Goal: Transaction & Acquisition: Purchase product/service

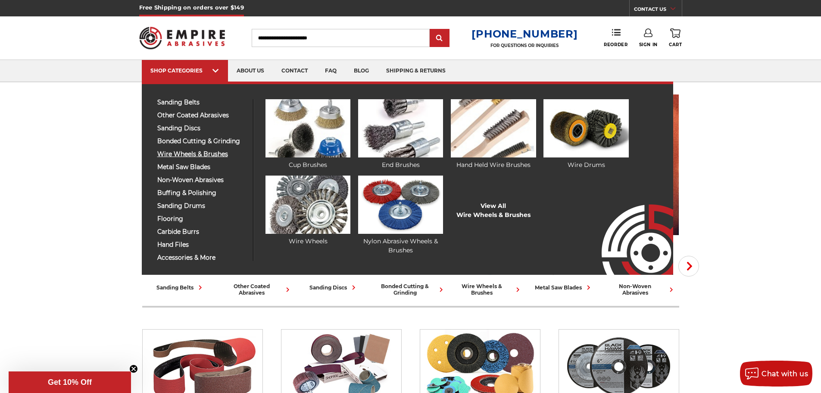
click at [194, 155] on span "wire wheels & brushes" at bounding box center [201, 154] width 89 height 6
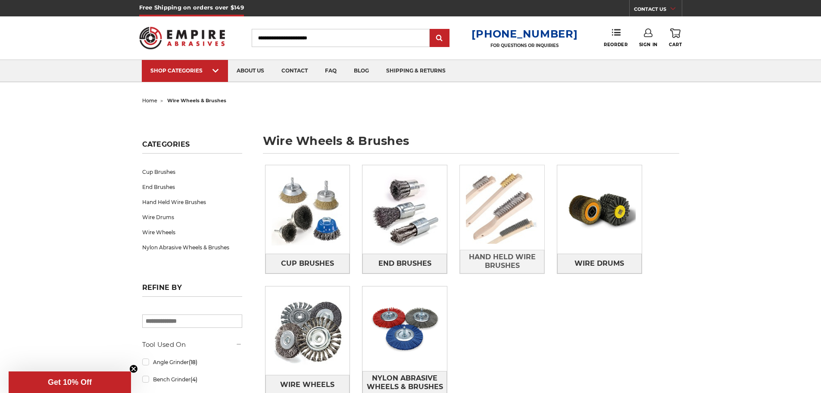
click at [500, 213] on img at bounding box center [502, 207] width 85 height 85
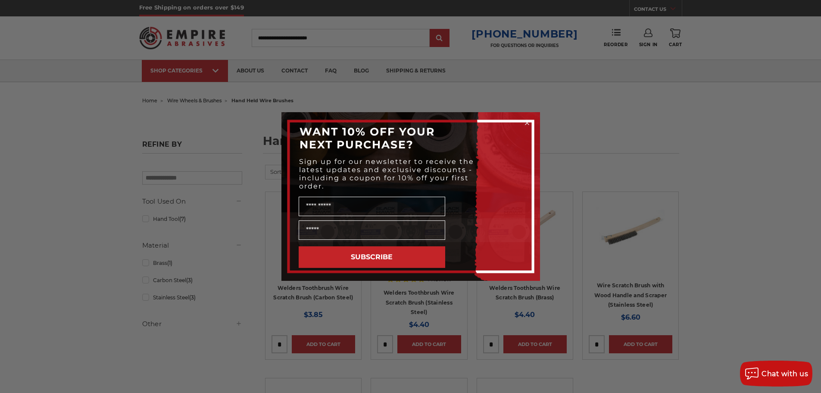
click at [523, 118] on form "WANT 10% OFF YOUR NEXT PURCHASE? Sign up for our newsletter to receive the late…" at bounding box center [411, 196] width 259 height 169
click at [523, 123] on circle "Close dialog" at bounding box center [527, 123] width 8 height 8
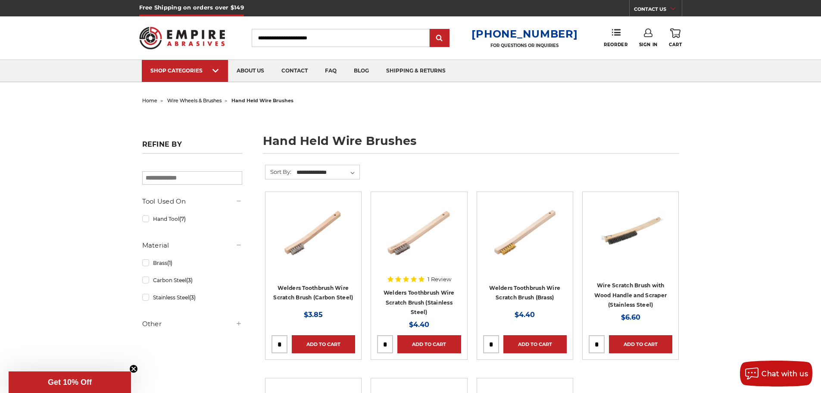
scroll to position [86, 0]
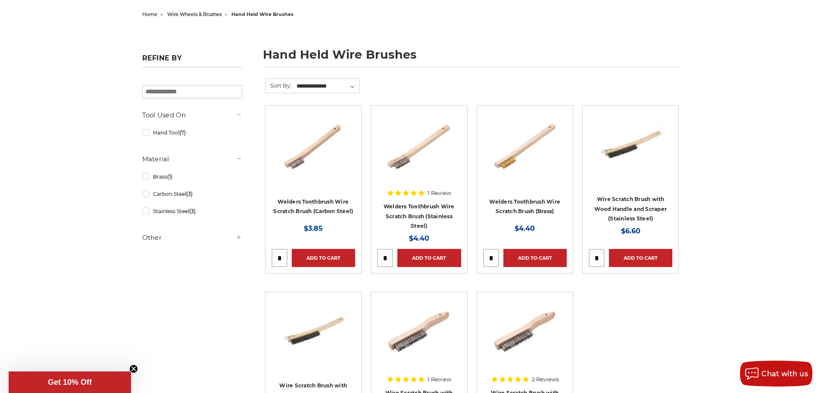
drag, startPoint x: 280, startPoint y: 256, endPoint x: 271, endPoint y: 257, distance: 9.2
click at [272, 257] on div at bounding box center [280, 258] width 16 height 18
click at [282, 257] on input "tel" at bounding box center [279, 257] width 15 height 17
type input "**"
click at [317, 257] on link "Add to Cart" at bounding box center [323, 258] width 63 height 18
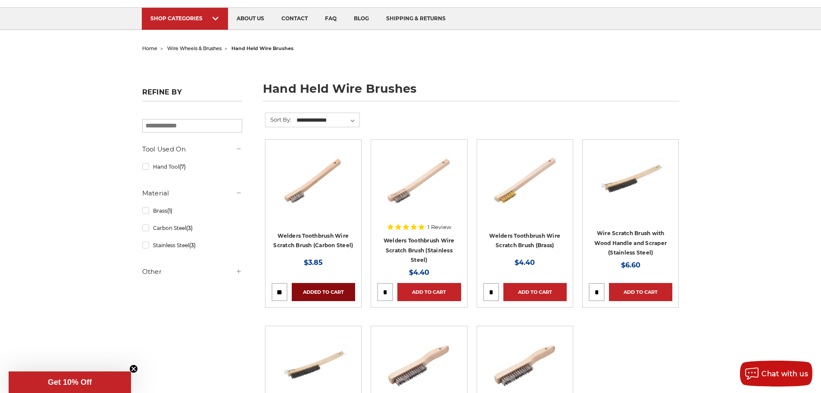
scroll to position [129, 0]
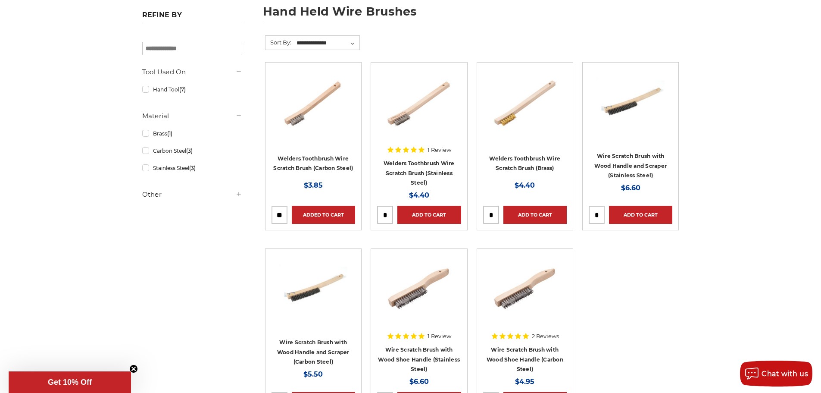
click at [386, 212] on input "tel" at bounding box center [385, 214] width 15 height 17
type input "**"
click at [428, 214] on link "Add to Cart" at bounding box center [429, 215] width 63 height 18
click at [492, 214] on input "tel" at bounding box center [491, 214] width 15 height 17
type input "**"
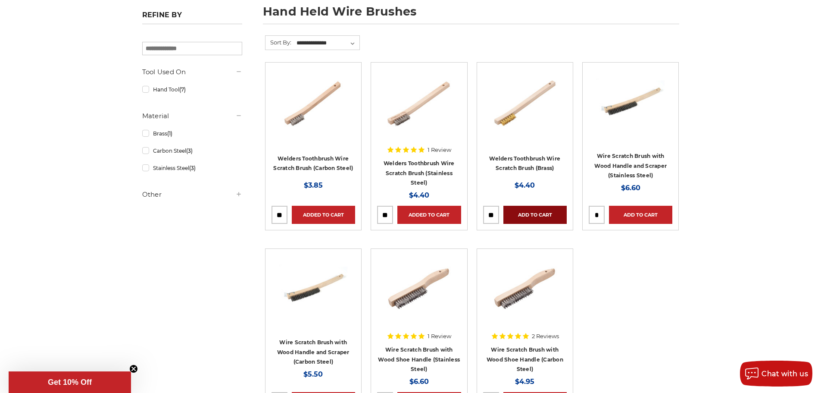
click at [530, 211] on link "Add to Cart" at bounding box center [535, 215] width 63 height 18
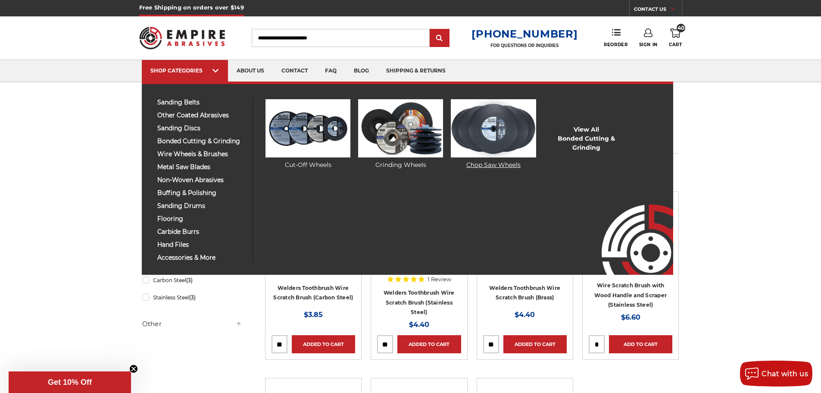
click at [507, 132] on img at bounding box center [493, 128] width 85 height 58
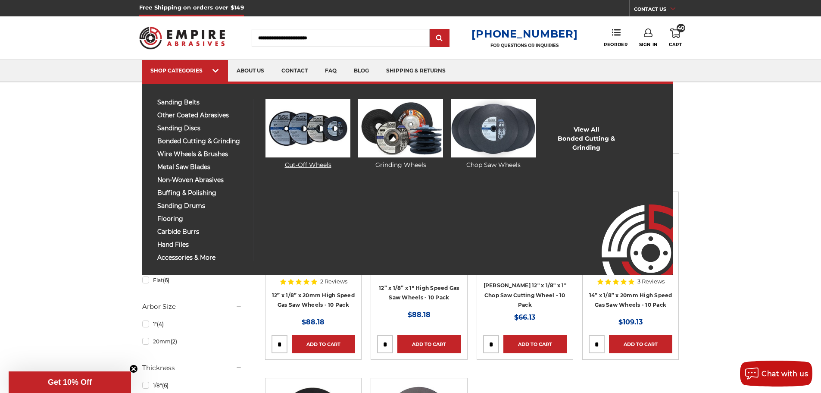
click at [329, 131] on img at bounding box center [308, 128] width 85 height 58
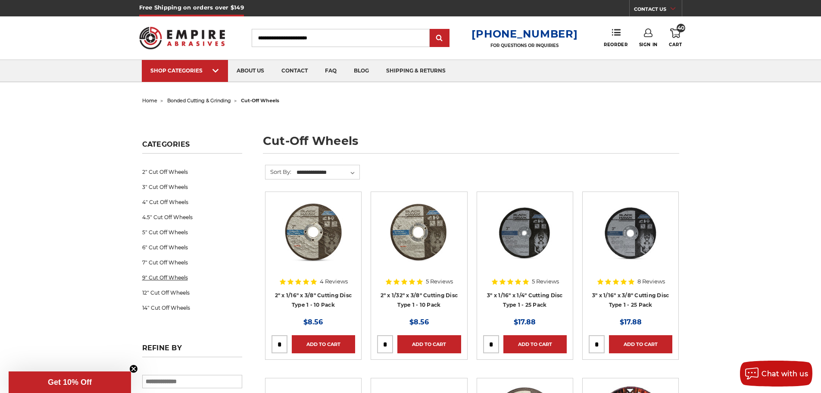
click at [157, 276] on link "9" Cut Off Wheels" at bounding box center [192, 277] width 100 height 15
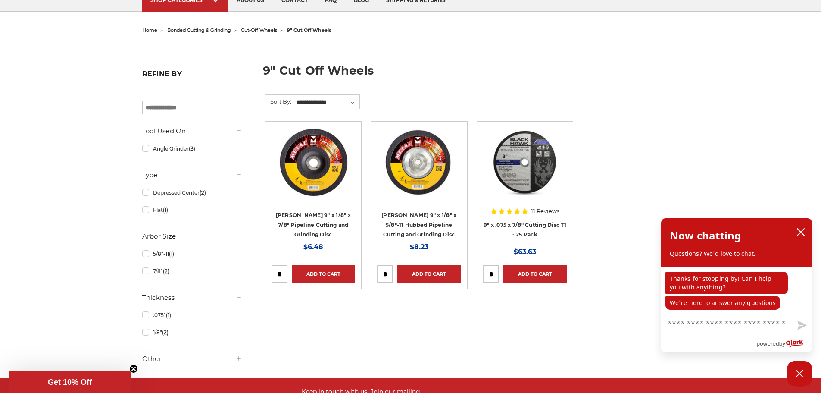
scroll to position [86, 0]
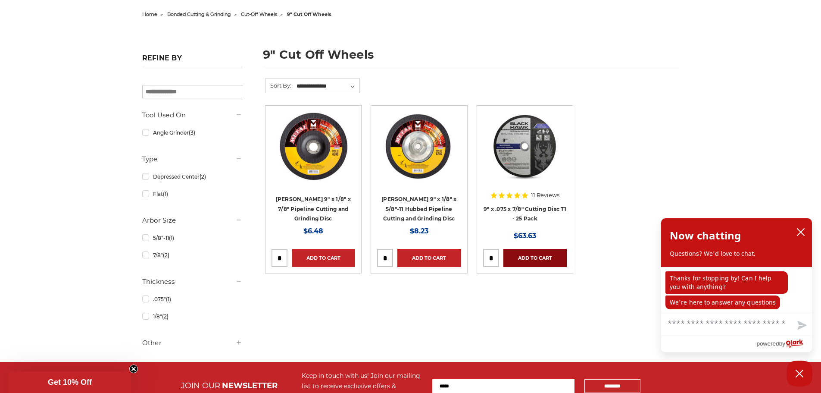
click at [530, 258] on link "Add to Cart" at bounding box center [535, 258] width 63 height 18
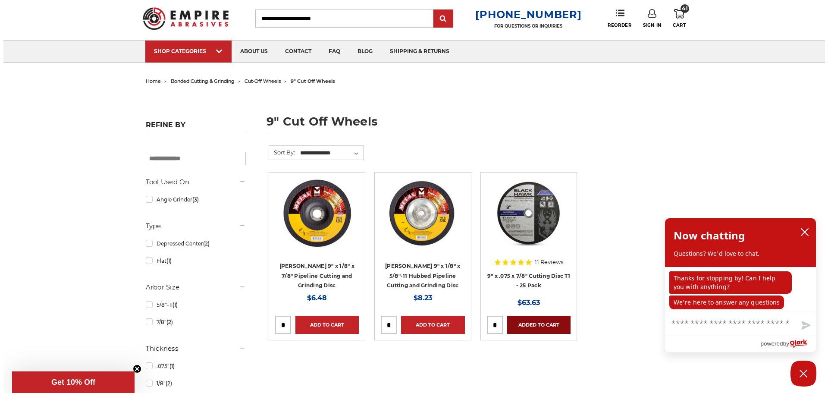
scroll to position [0, 0]
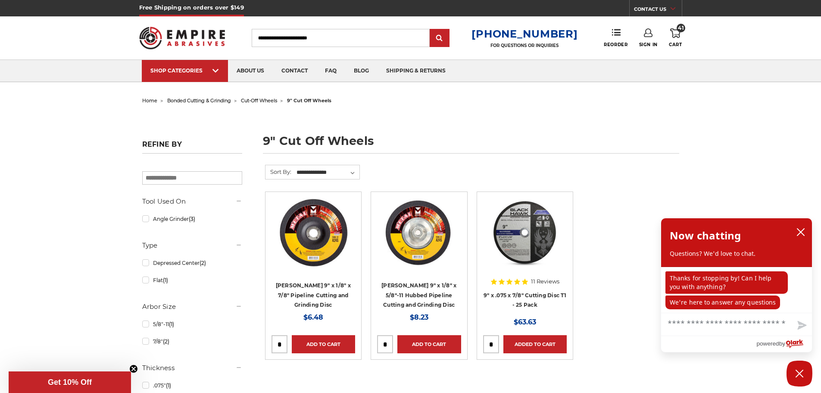
click at [673, 31] on icon at bounding box center [675, 32] width 10 height 9
click at [799, 227] on button "close chatbox" at bounding box center [801, 231] width 14 height 13
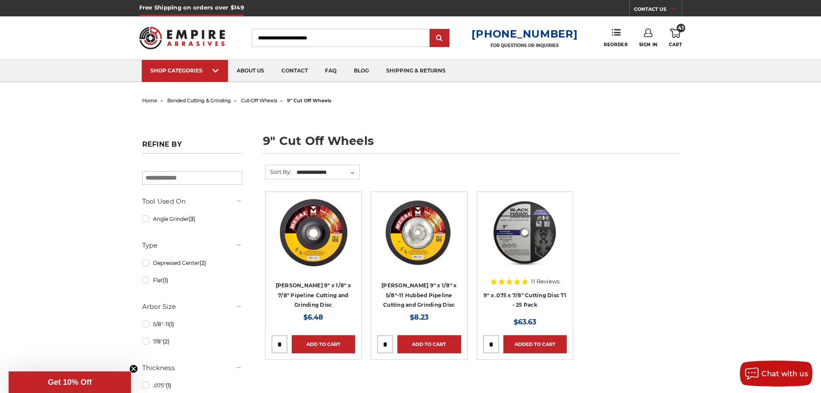
click at [676, 36] on use at bounding box center [675, 32] width 10 height 9
click at [670, 154] on div "home bonded cutting & grinding cut-off wheels 9" cut off wheels 9" cut off whee…" at bounding box center [411, 271] width 610 height 354
click at [473, 119] on div "home bonded cutting & grinding cut-off wheels 9" cut off wheels 9" cut off whee…" at bounding box center [411, 271] width 610 height 354
click at [681, 25] on span "41" at bounding box center [681, 28] width 9 height 9
click at [738, 38] on header "Free Shipping on orders over $149 CONTACT US Monday - Friday (excluding holiday…" at bounding box center [410, 41] width 821 height 82
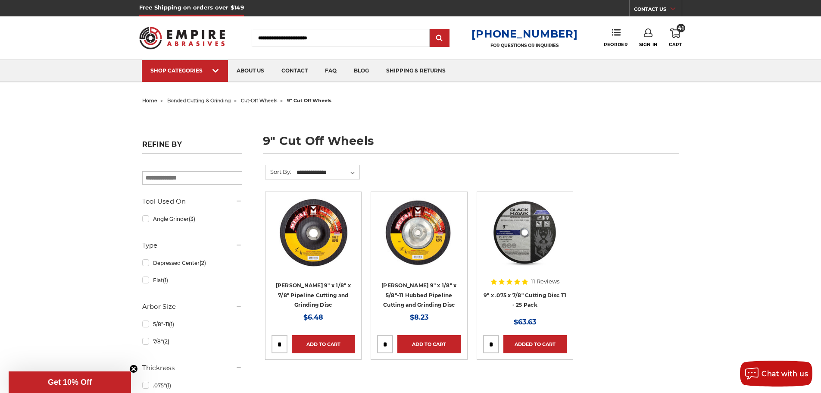
click at [644, 37] on link "Sign In" at bounding box center [648, 37] width 19 height 19
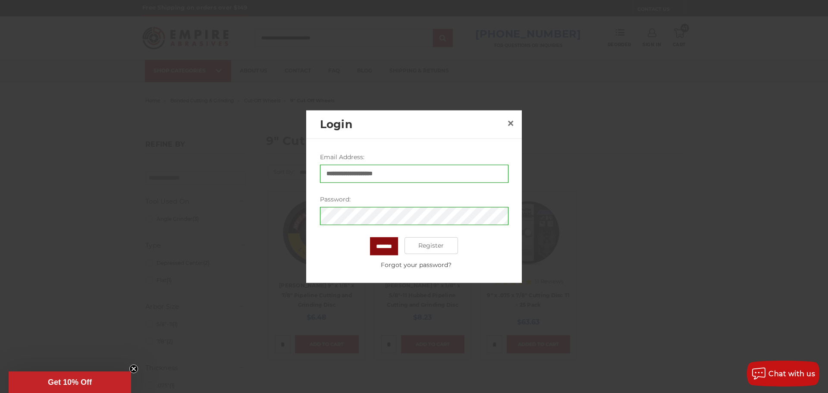
click at [388, 240] on input "*******" at bounding box center [384, 246] width 28 height 18
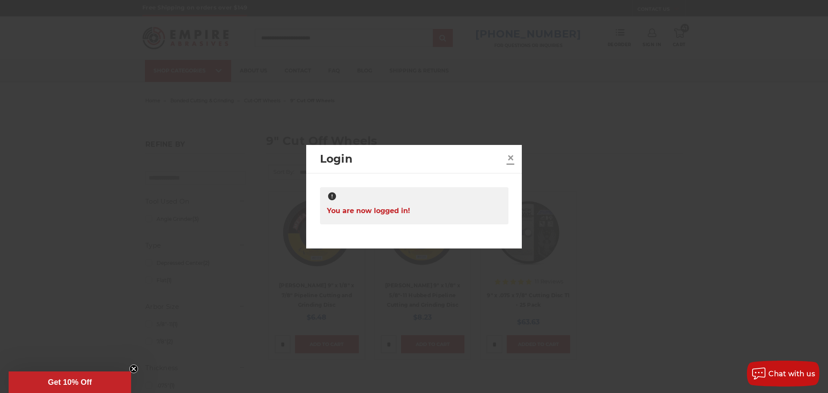
click at [510, 158] on span "×" at bounding box center [511, 157] width 8 height 17
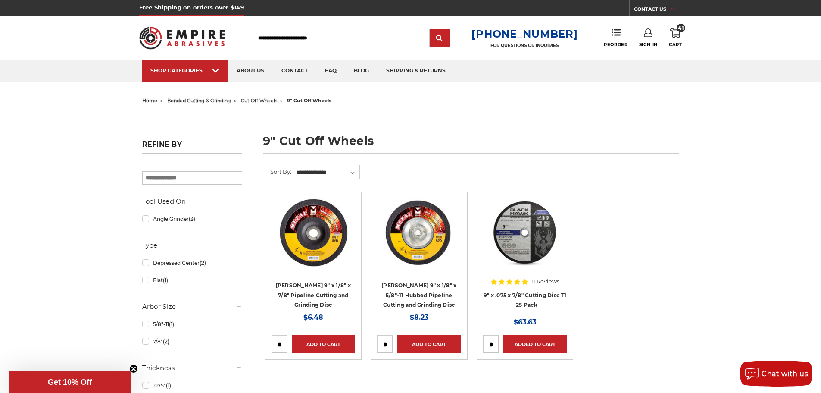
click at [675, 36] on icon at bounding box center [675, 32] width 10 height 9
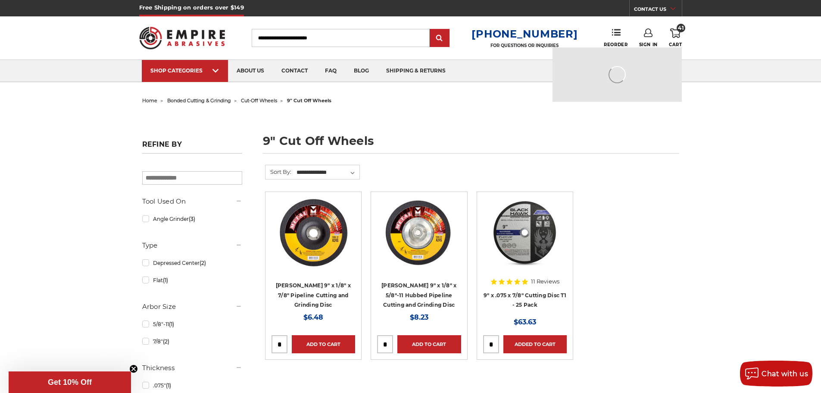
click at [675, 36] on icon at bounding box center [675, 32] width 10 height 9
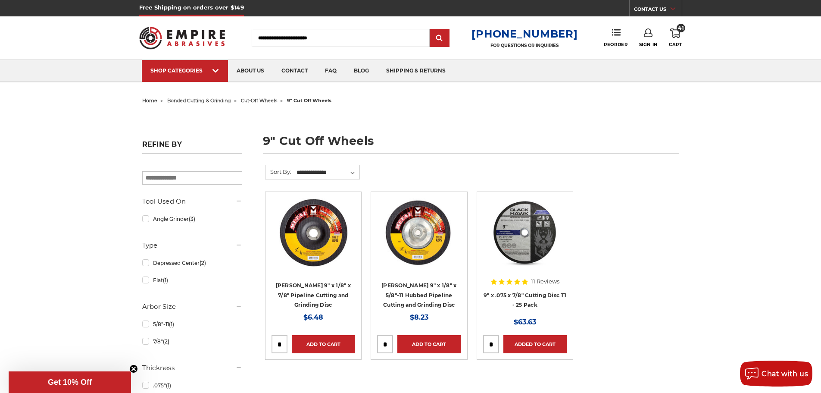
click at [680, 23] on div "Toggle menu Menu Search 1-800-816-3824 FOR QUESTIONS OR INQUIRIES Phone Reorder…" at bounding box center [410, 37] width 543 height 43
click at [645, 39] on link "Sign In" at bounding box center [648, 37] width 19 height 19
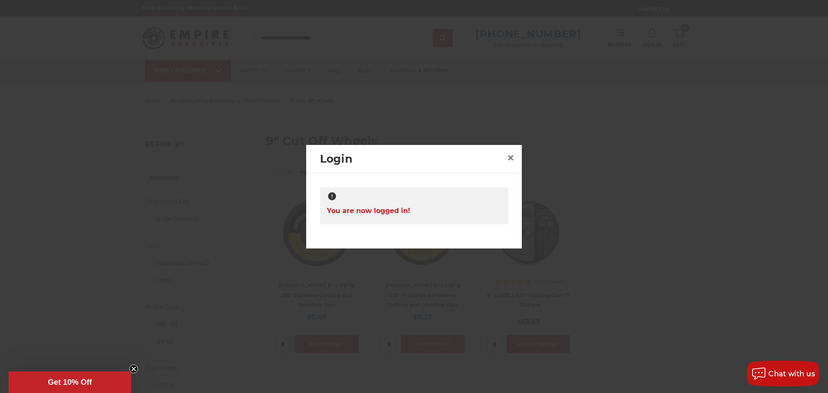
click at [460, 216] on div "You are now logged in!" at bounding box center [414, 205] width 188 height 37
click at [432, 93] on div at bounding box center [414, 196] width 828 height 393
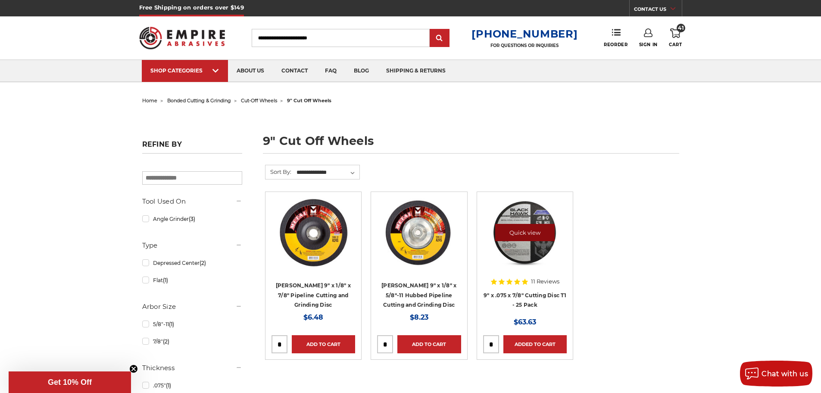
click at [503, 228] on link "Quick view" at bounding box center [524, 232] width 59 height 17
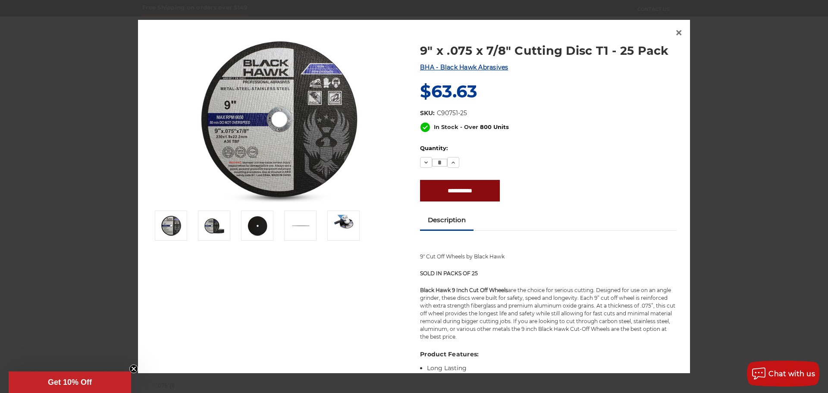
click at [452, 189] on input "**********" at bounding box center [460, 191] width 80 height 22
type input "**********"
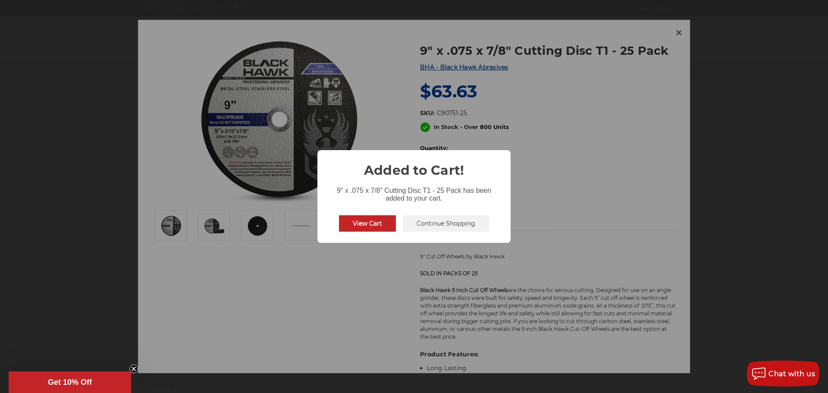
click at [376, 225] on button "View Cart" at bounding box center [367, 223] width 57 height 16
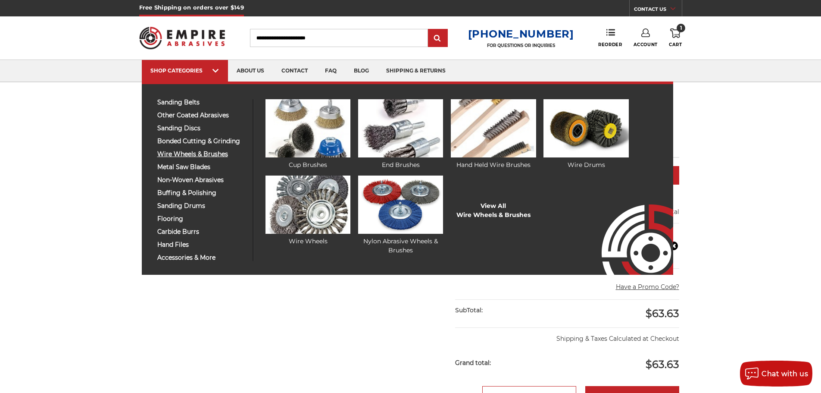
click at [181, 152] on span "wire wheels & brushes" at bounding box center [201, 154] width 89 height 6
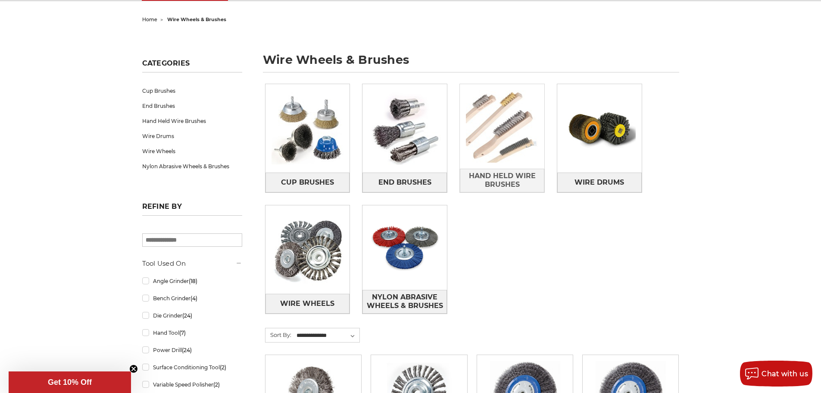
scroll to position [86, 0]
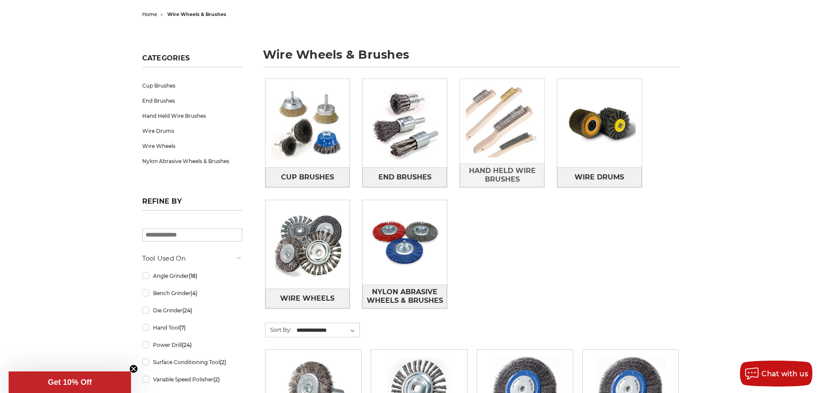
click at [505, 112] on img at bounding box center [502, 121] width 85 height 85
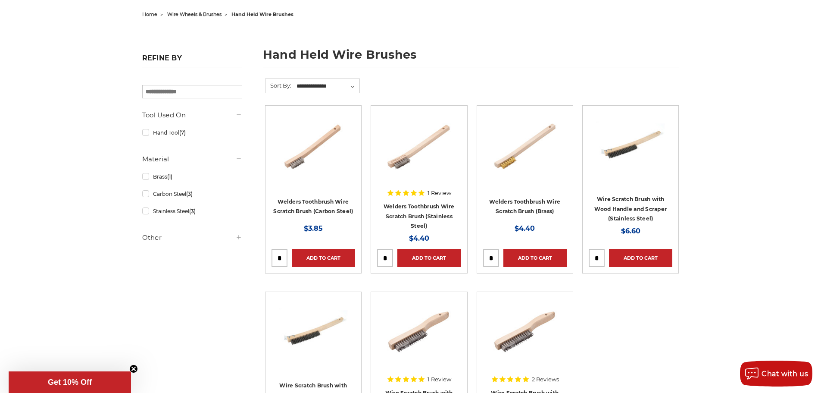
click at [279, 257] on input "tel" at bounding box center [279, 257] width 15 height 17
type input "**"
click at [336, 256] on link "Add to Cart" at bounding box center [323, 258] width 63 height 18
click at [389, 256] on input "tel" at bounding box center [385, 257] width 15 height 17
type input "**"
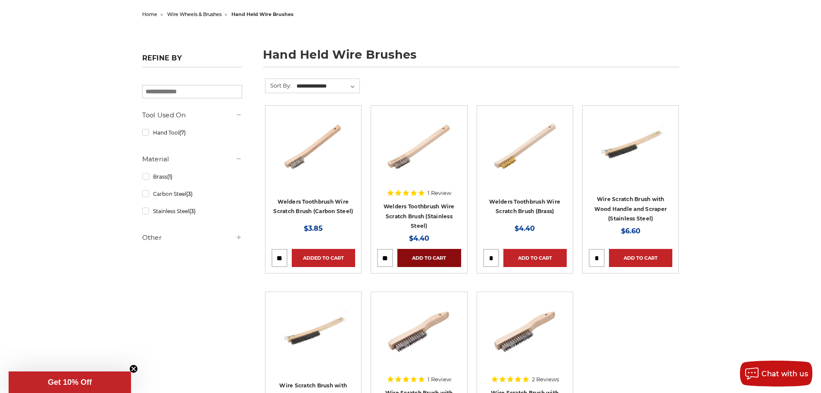
click at [429, 257] on link "Add to Cart" at bounding box center [429, 258] width 63 height 18
click at [494, 257] on input "tel" at bounding box center [491, 257] width 15 height 17
type input "**"
click at [529, 257] on link "Add to Cart" at bounding box center [535, 258] width 63 height 18
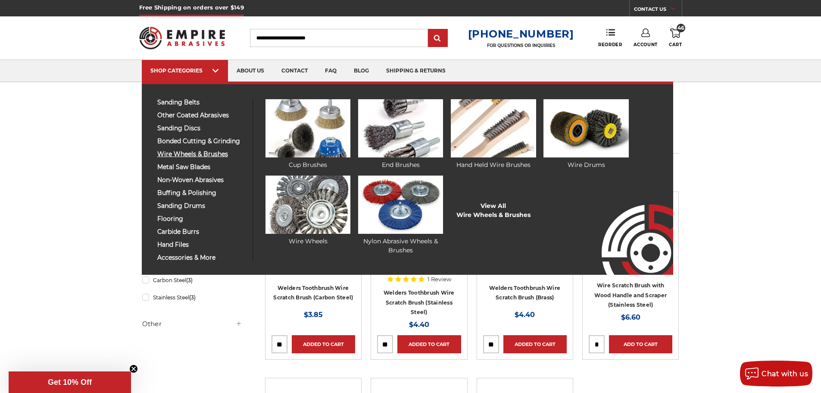
click at [180, 152] on span "wire wheels & brushes" at bounding box center [201, 154] width 89 height 6
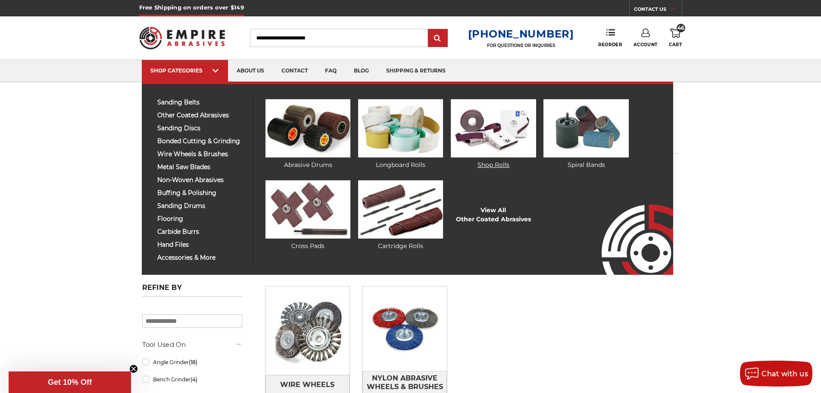
click at [488, 131] on img at bounding box center [493, 128] width 85 height 58
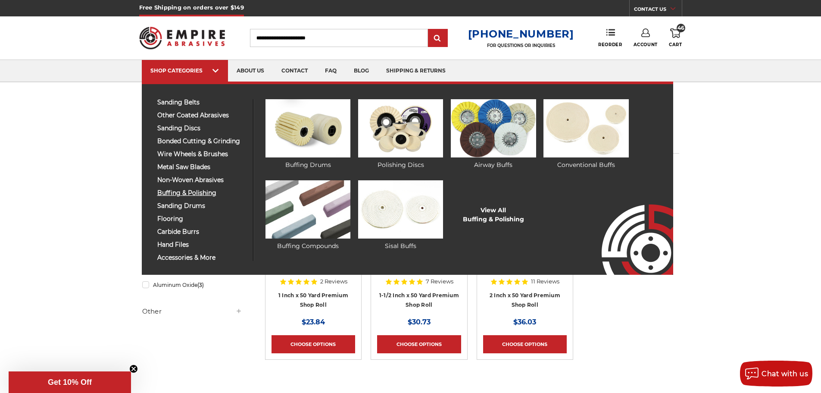
click at [173, 191] on span "buffing & polishing" at bounding box center [201, 193] width 89 height 6
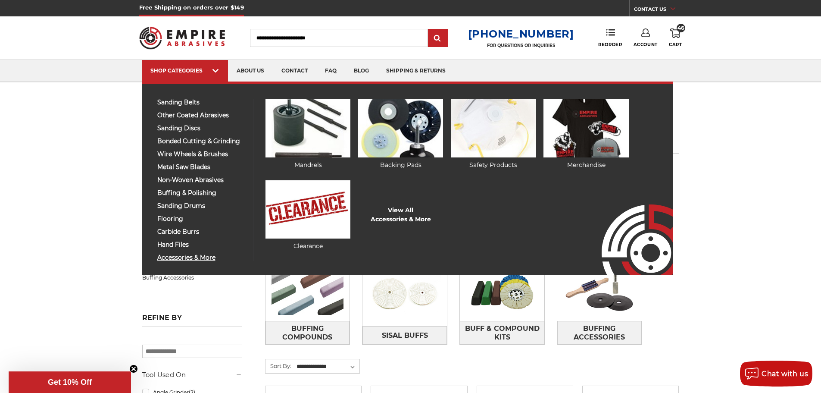
click at [182, 257] on span "accessories & more" at bounding box center [201, 257] width 89 height 6
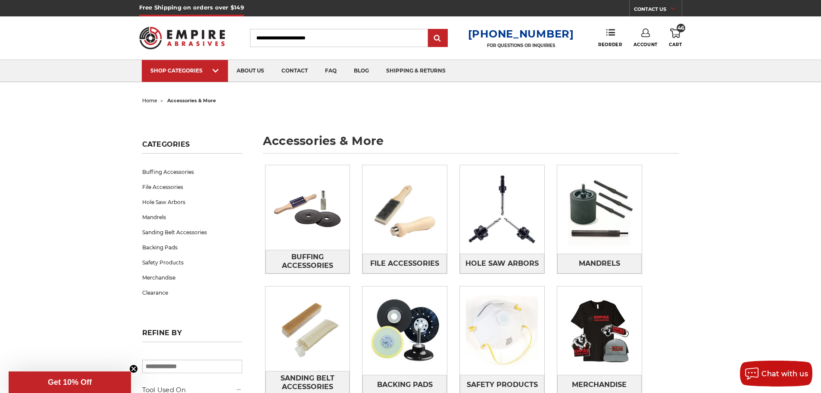
drag, startPoint x: 729, startPoint y: 72, endPoint x: 551, endPoint y: 104, distance: 181.0
click at [551, 104] on ul "home accessories & more" at bounding box center [410, 100] width 537 height 13
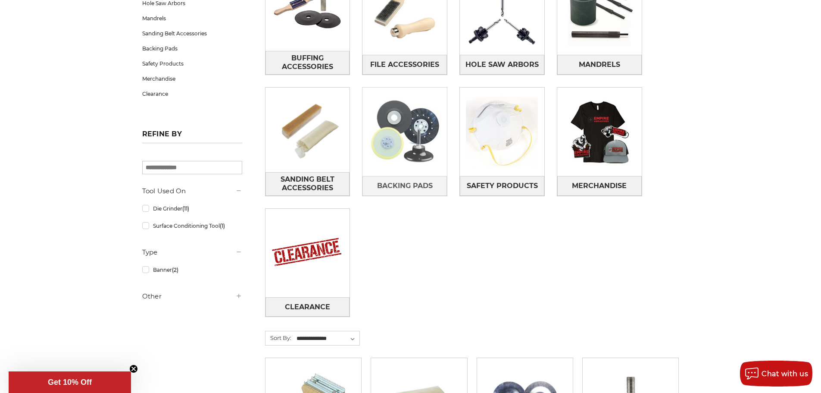
scroll to position [216, 0]
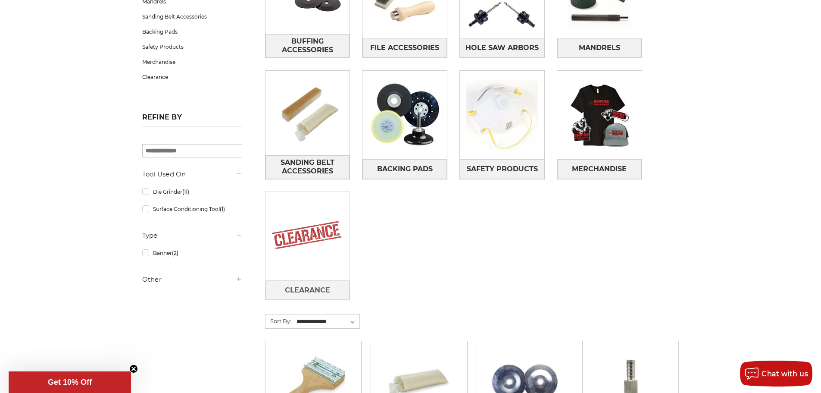
click at [319, 223] on img at bounding box center [308, 236] width 85 height 85
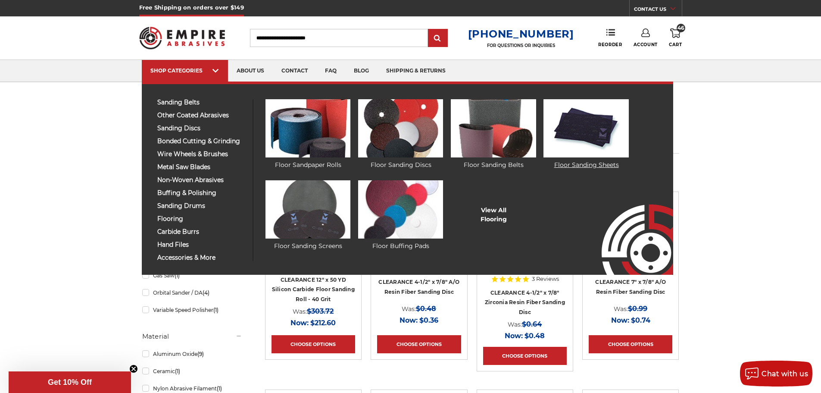
click at [598, 131] on img at bounding box center [586, 128] width 85 height 58
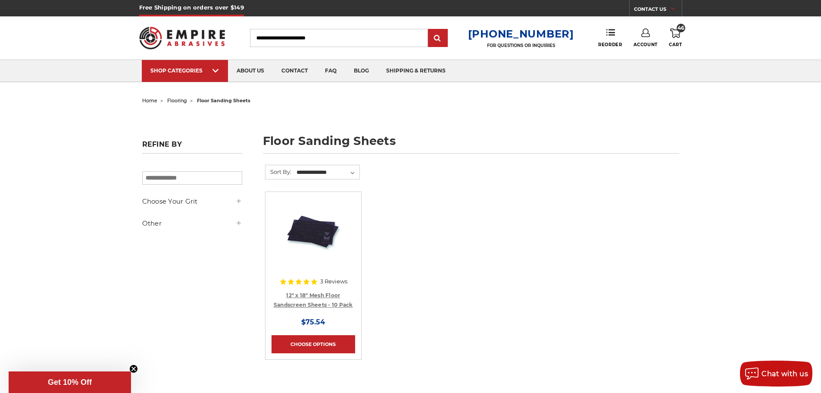
click at [298, 303] on link "12" x 18" Mesh Floor Sandscreen Sheets - 10 Pack" at bounding box center [313, 300] width 79 height 16
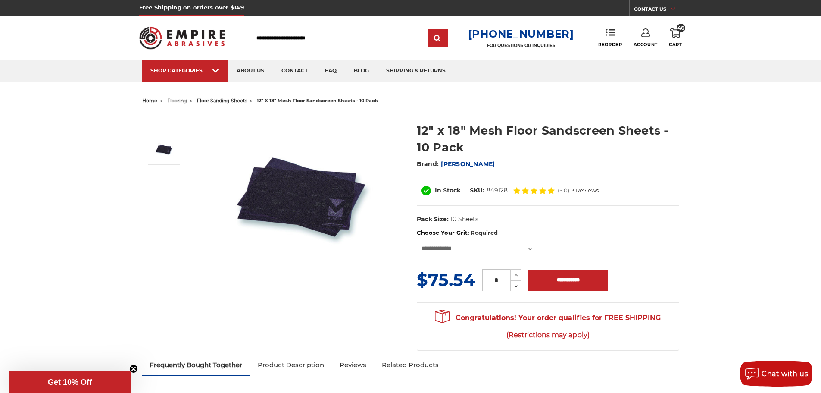
click at [479, 246] on select "**********" at bounding box center [477, 248] width 121 height 14
click at [549, 198] on div "(5.0) 3 Reviews" at bounding box center [556, 191] width 86 height 16
click at [673, 36] on use at bounding box center [675, 32] width 10 height 9
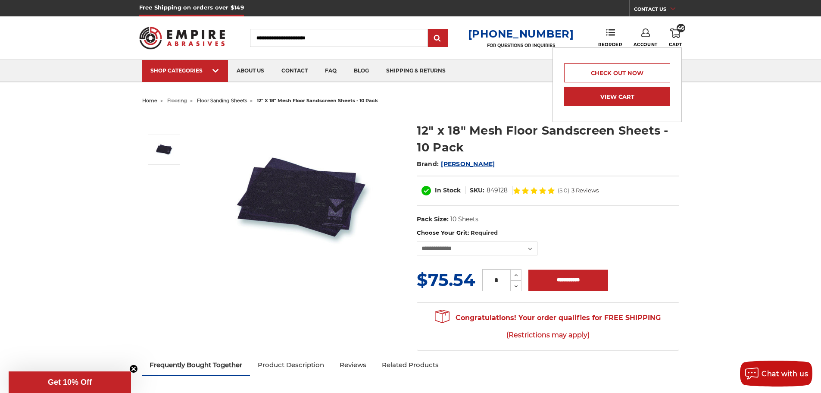
click at [606, 95] on link "View Cart" at bounding box center [617, 96] width 106 height 19
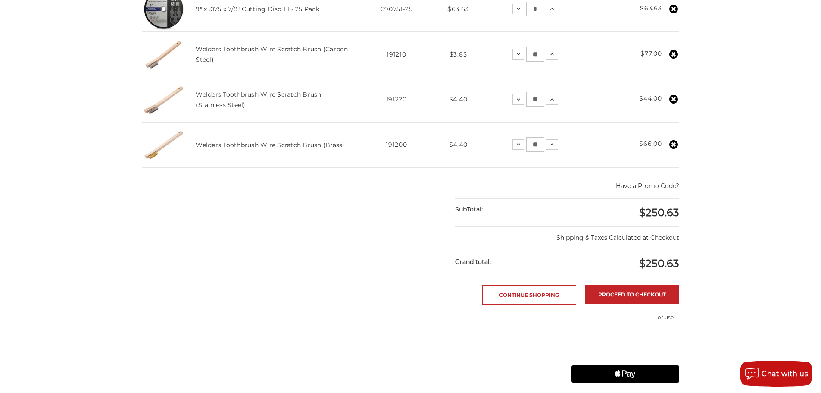
scroll to position [259, 0]
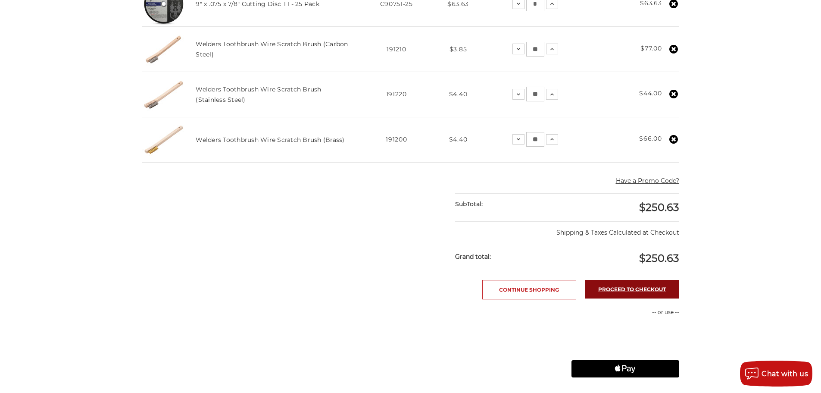
click at [639, 289] on link "Proceed to checkout" at bounding box center [632, 289] width 94 height 19
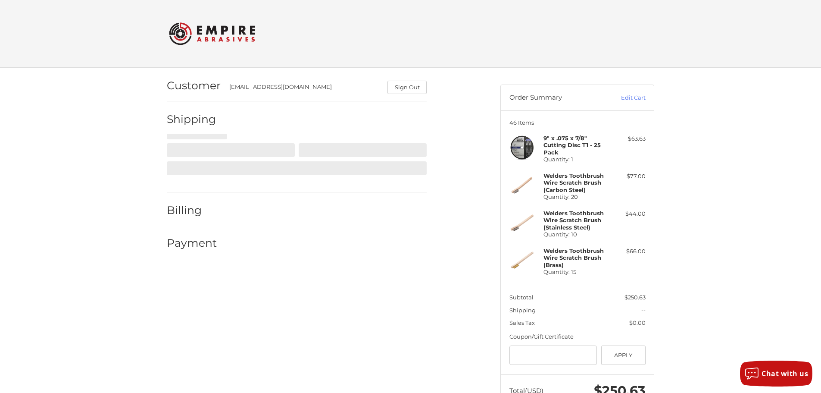
scroll to position [23, 0]
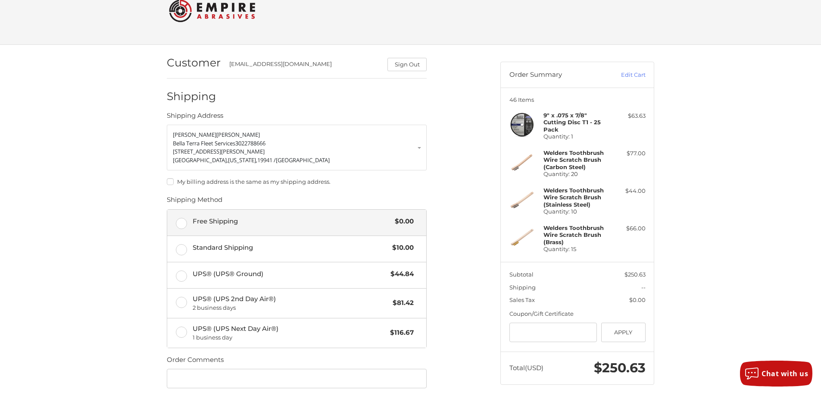
click at [182, 221] on label "Free Shipping $0.00" at bounding box center [296, 223] width 259 height 26
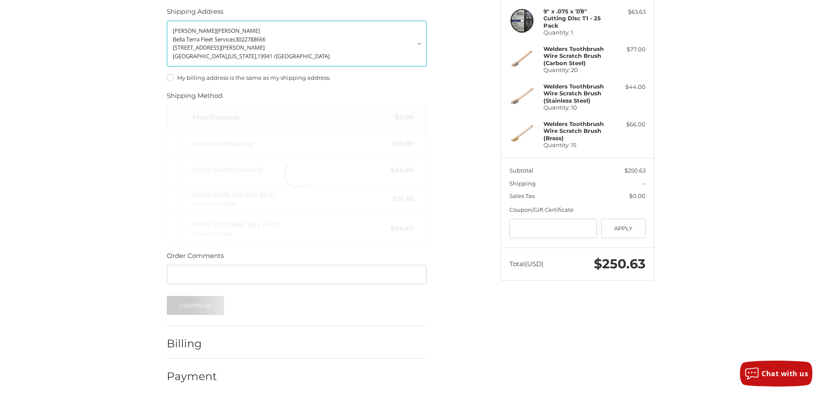
scroll to position [133, 0]
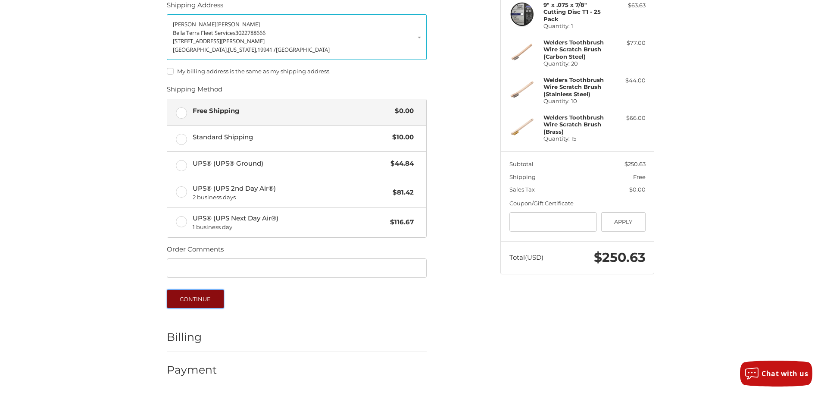
click at [194, 294] on button "Continue" at bounding box center [195, 298] width 57 height 19
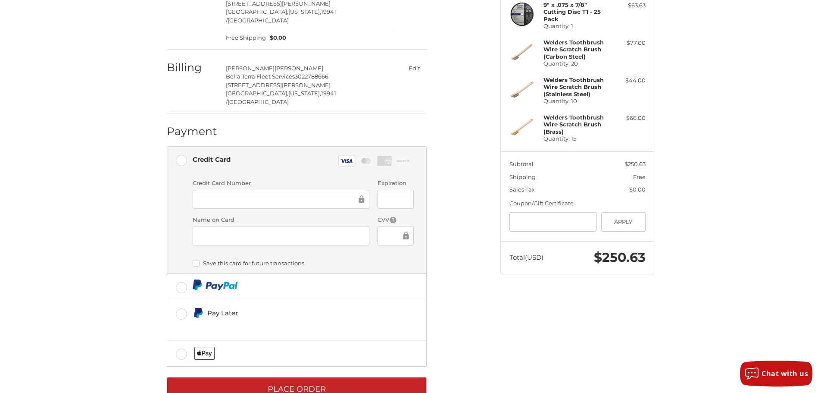
click at [312, 226] on div at bounding box center [281, 235] width 177 height 19
click at [300, 377] on button "Place Order" at bounding box center [297, 389] width 260 height 24
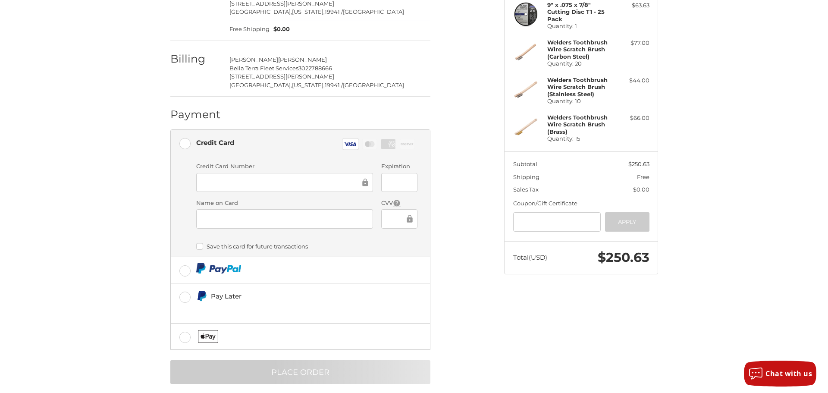
scroll to position [0, 0]
